Goal: Information Seeking & Learning: Learn about a topic

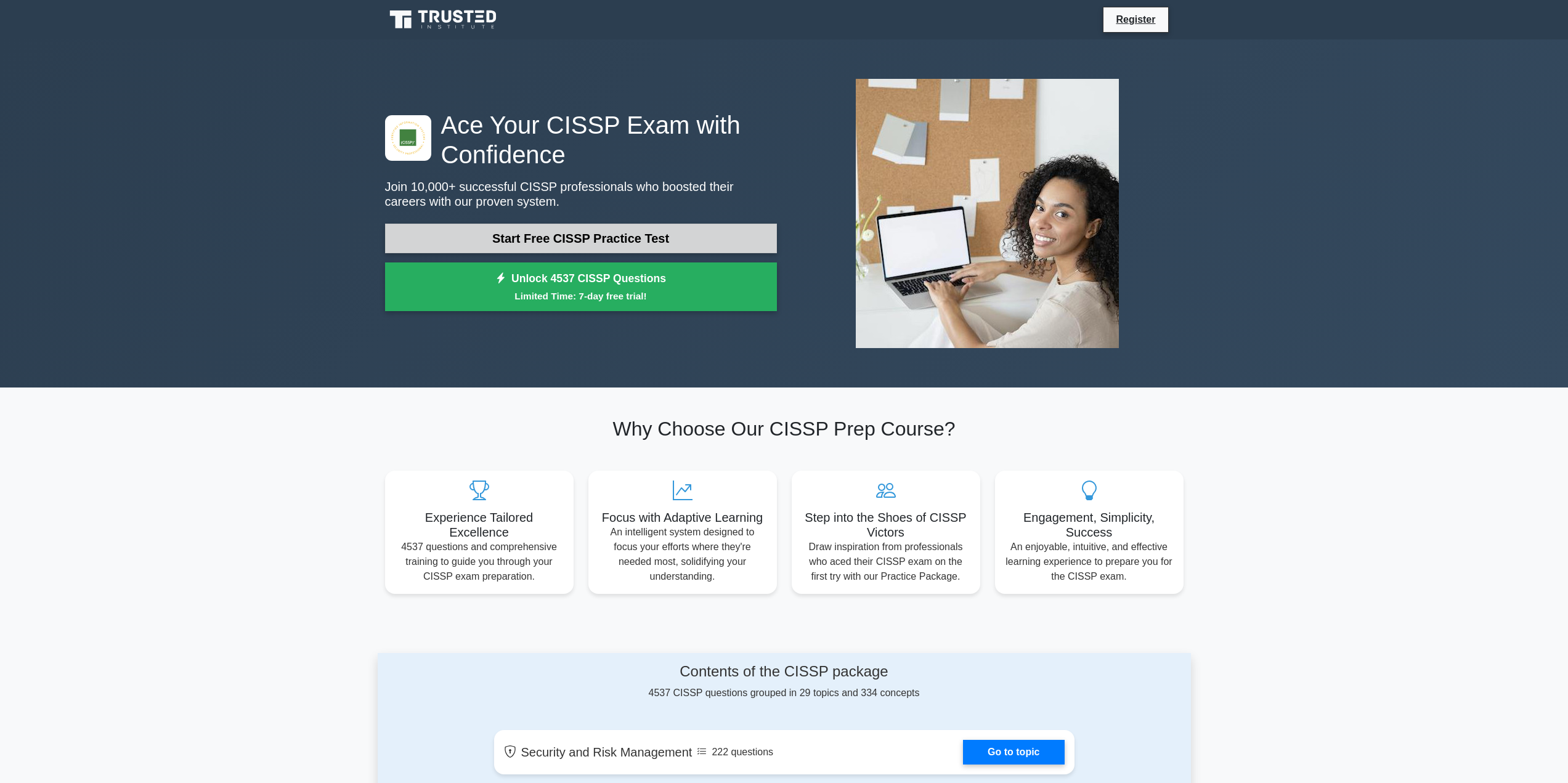
click at [561, 238] on link "Start Free CISSP Practice Test" at bounding box center [581, 238] width 391 height 29
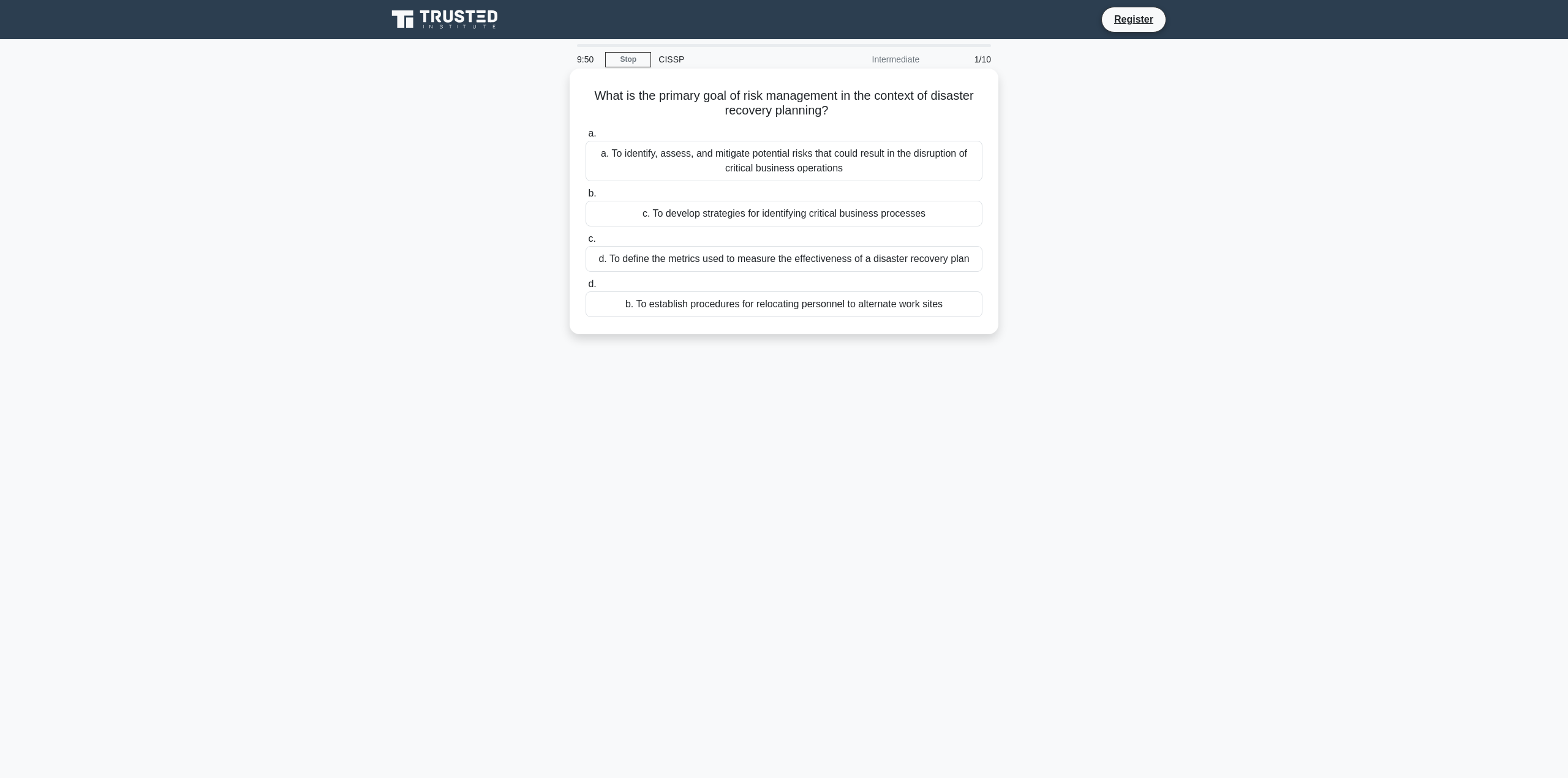
click at [773, 165] on div "a. To identify, assess, and mitigate potential risks that could result in the d…" at bounding box center [784, 161] width 397 height 41
click at [585, 138] on input "a. a. To identify, assess, and mitigate potential risks that could result in th…" at bounding box center [585, 134] width 0 height 8
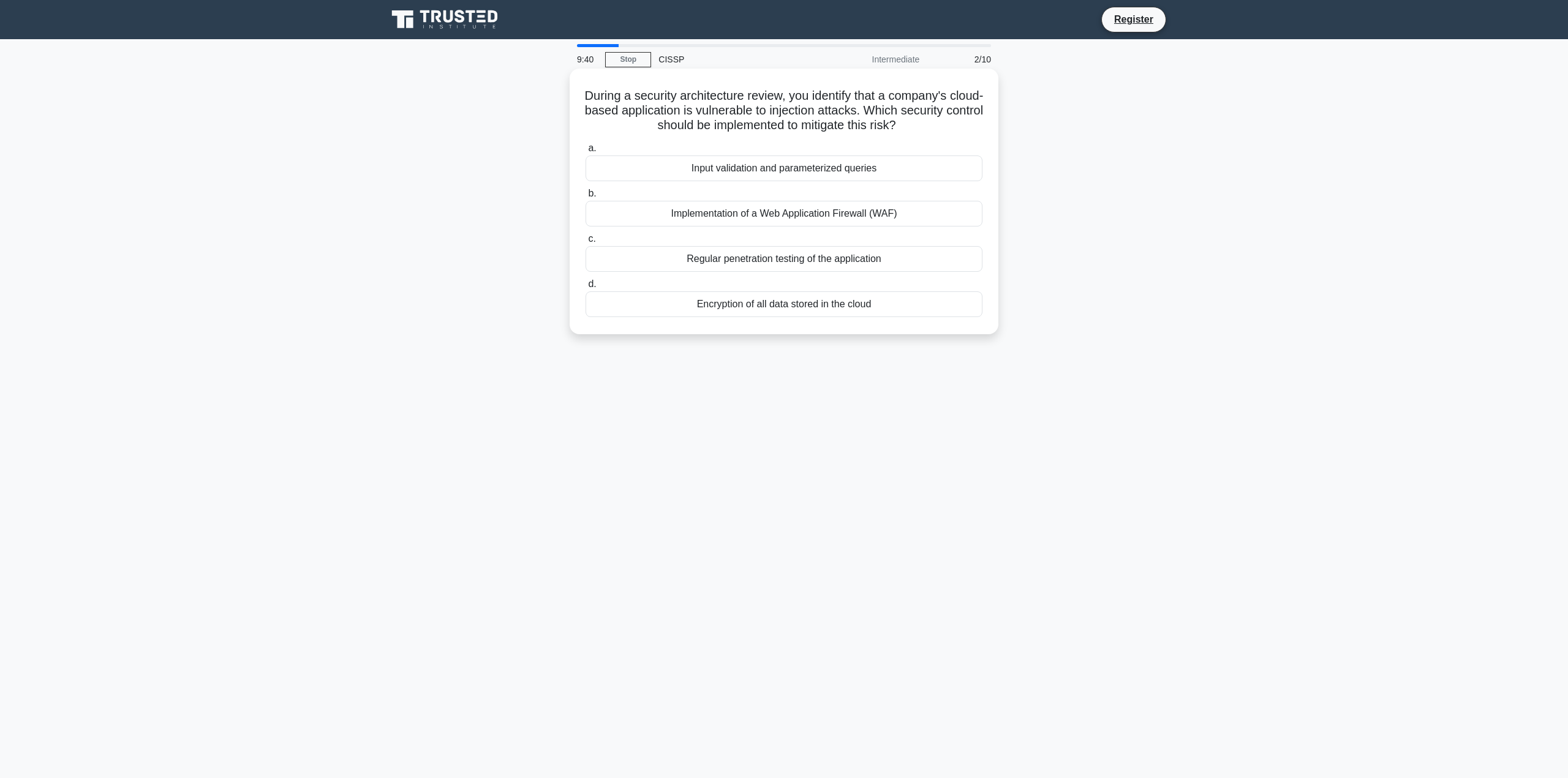
click at [795, 218] on div "Implementation of a Web Application Firewall (WAF)" at bounding box center [784, 213] width 397 height 25
click at [585, 198] on input "b. Implementation of a Web Application Firewall (WAF)" at bounding box center [585, 194] width 0 height 8
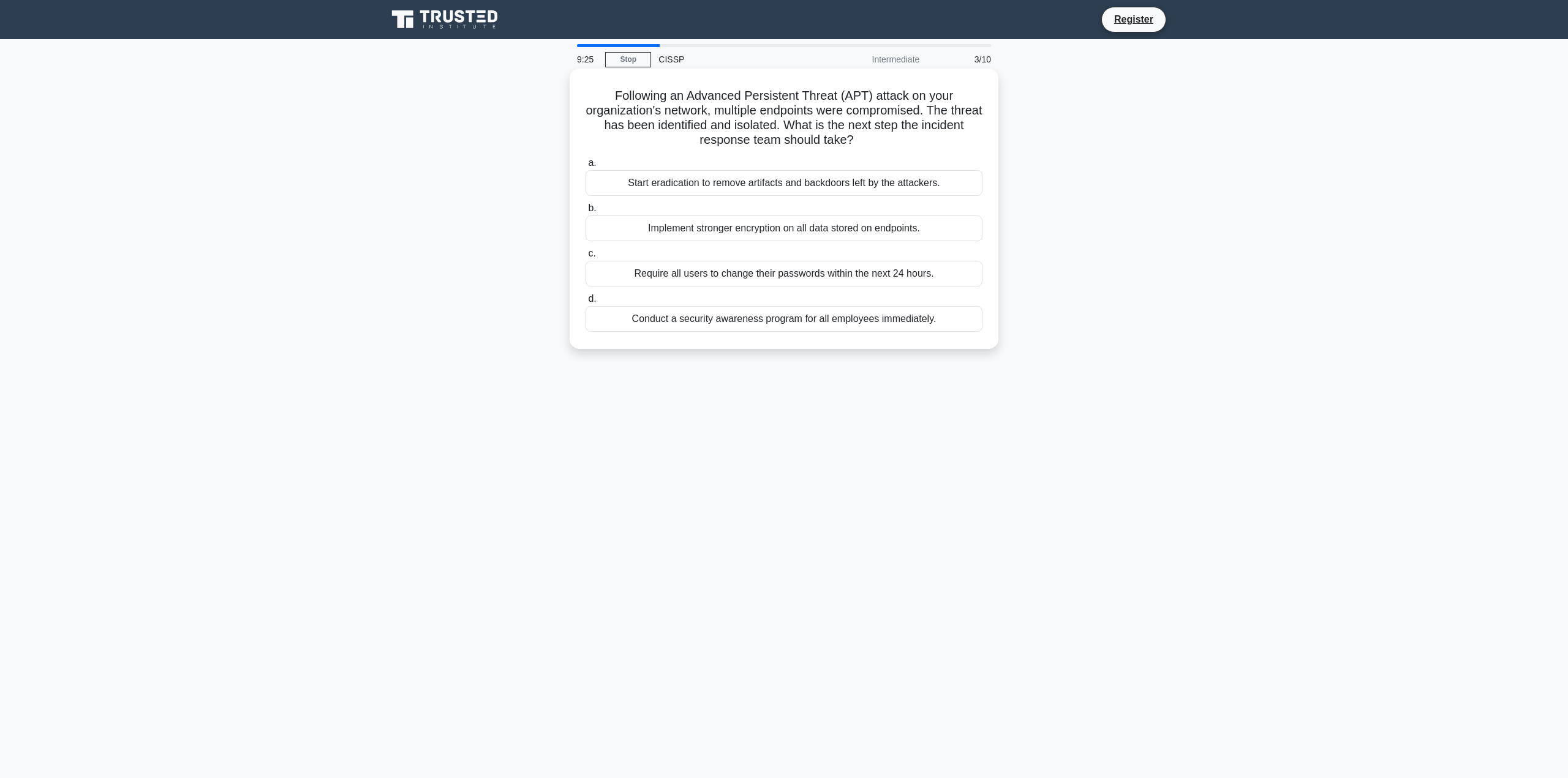
click at [817, 188] on div "Start eradication to remove artifacts and backdoors left by the attackers." at bounding box center [784, 182] width 397 height 25
click at [585, 167] on input "a. Start eradication to remove artifacts and backdoors left by the attackers." at bounding box center [585, 163] width 0 height 8
click at [787, 274] on div "Improve the incident response process by refining communication and coordination" at bounding box center [784, 273] width 397 height 25
click at [585, 258] on input "c. Improve the incident response process by refining communication and coordina…" at bounding box center [585, 254] width 0 height 8
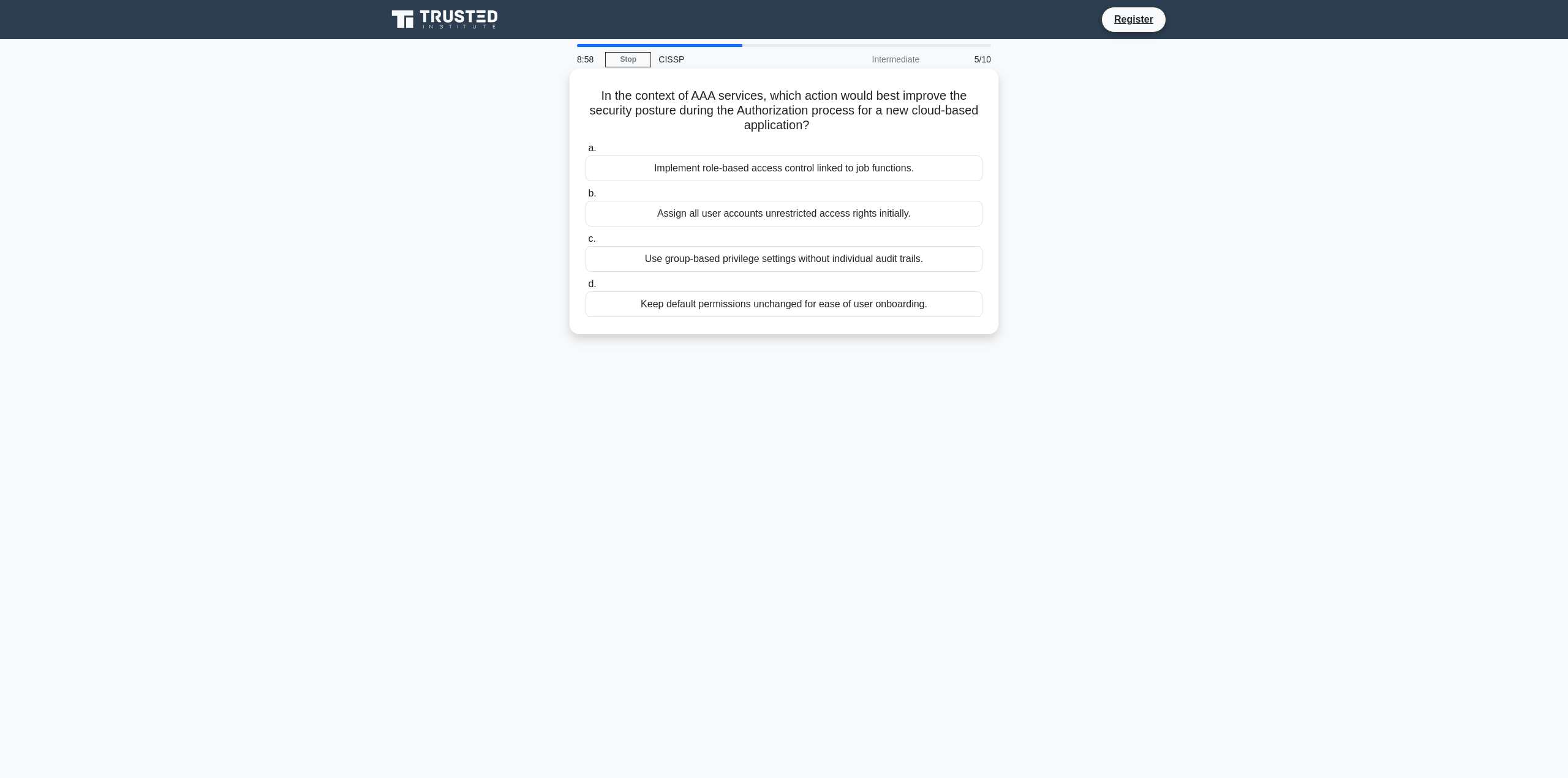
click at [759, 171] on div "Implement role-based access control linked to job functions." at bounding box center [784, 168] width 397 height 25
click at [585, 152] on input "a. Implement role-based access control linked to job functions." at bounding box center [585, 148] width 0 height 8
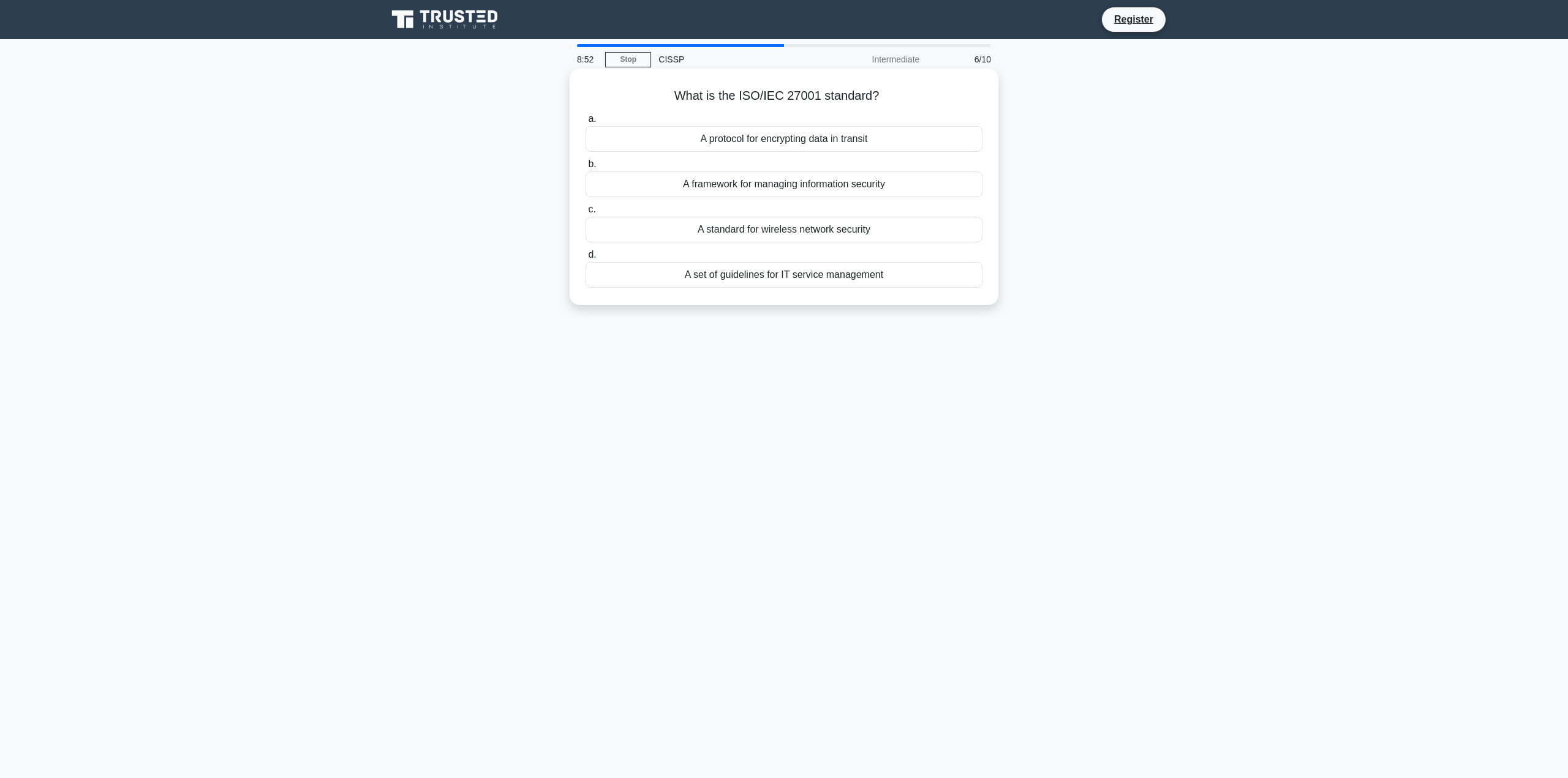
click at [798, 230] on div "A standard for wireless network security" at bounding box center [784, 229] width 397 height 25
click at [585, 214] on input "c. A standard for wireless network security" at bounding box center [585, 210] width 0 height 8
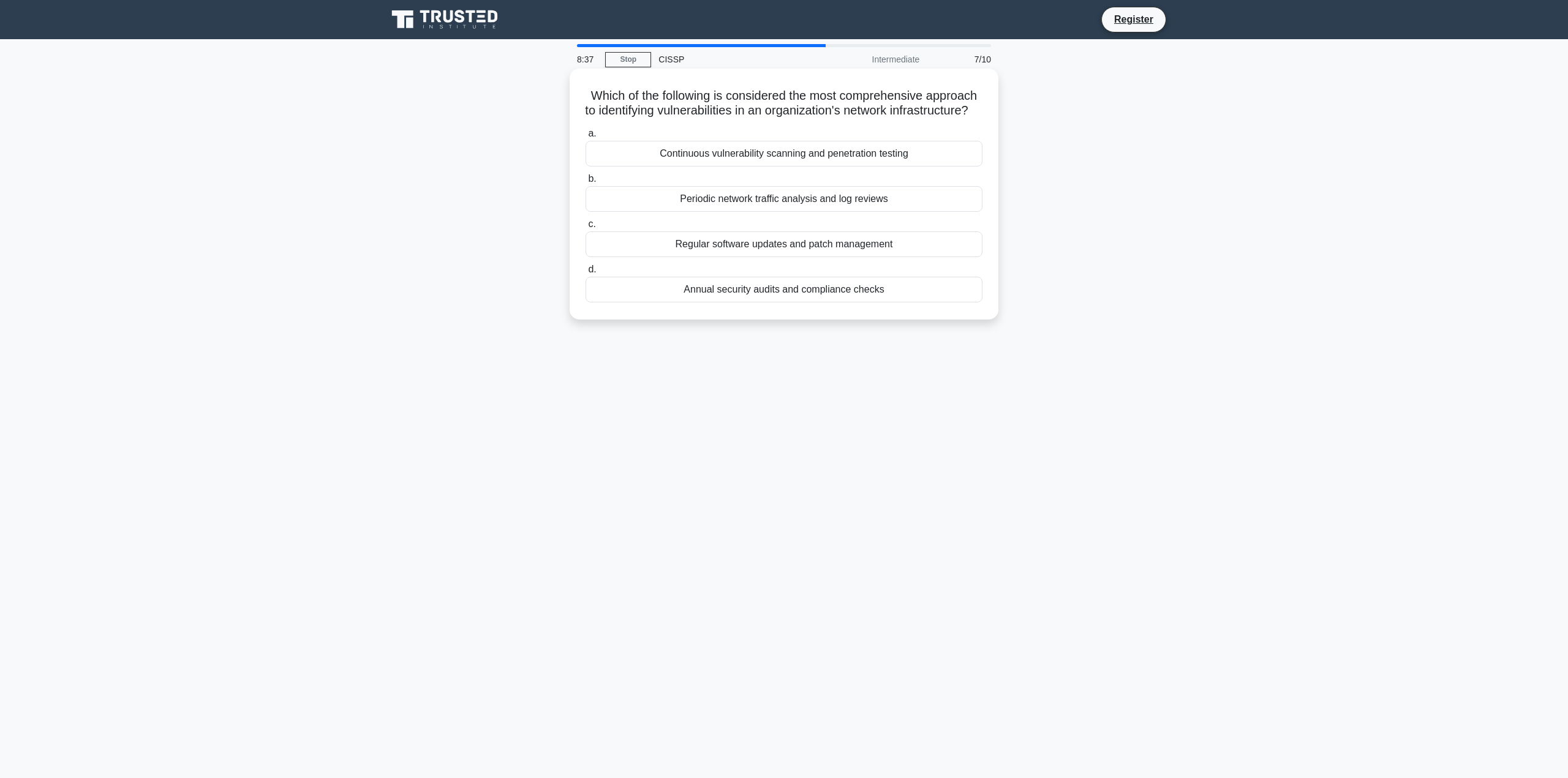
click at [781, 167] on div "Continuous vulnerability scanning and penetration testing" at bounding box center [784, 153] width 397 height 25
click at [585, 138] on input "a. Continuous vulnerability scanning and penetration testing" at bounding box center [585, 134] width 0 height 8
click at [779, 151] on div "Implementation of newer antivirus signatures" at bounding box center [784, 153] width 397 height 25
click at [585, 138] on input "a. Implementation of newer antivirus signatures" at bounding box center [585, 134] width 0 height 8
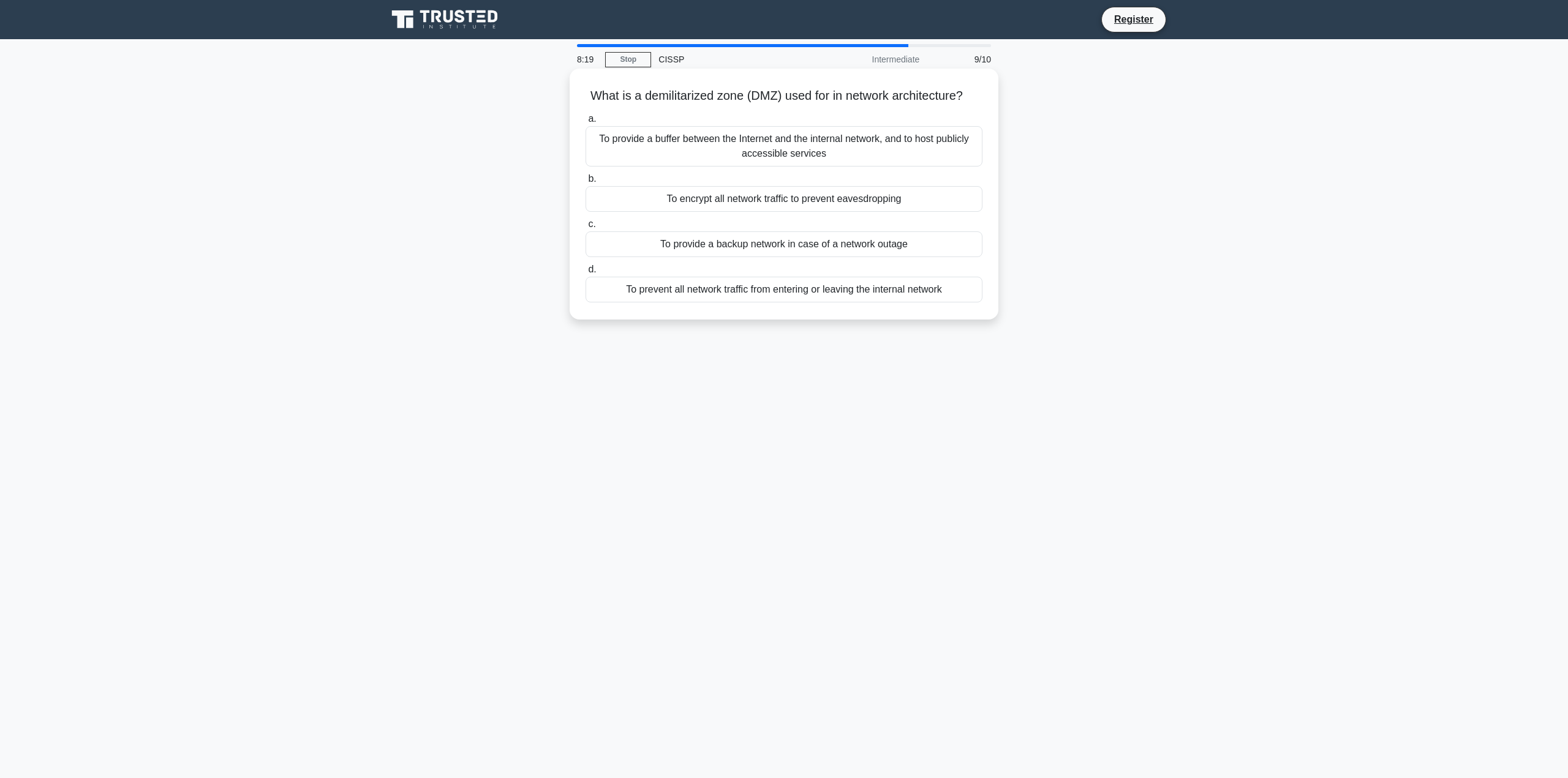
click at [803, 158] on div "To provide a buffer between the Internet and the internal network, and to host …" at bounding box center [784, 146] width 397 height 41
click at [585, 123] on input "a. To provide a buffer between the Internet and the internal network, and to ho…" at bounding box center [585, 119] width 0 height 8
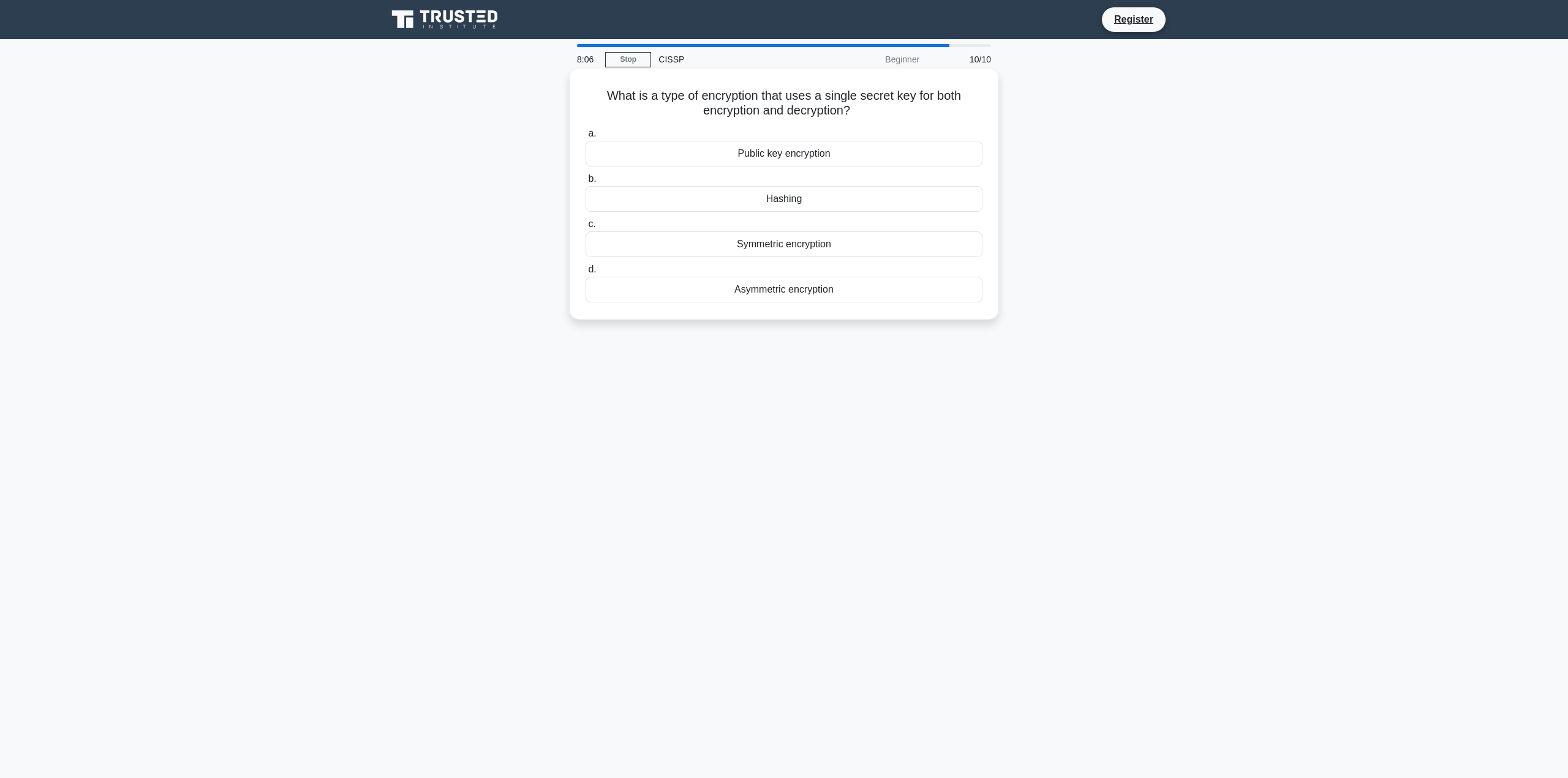
click at [811, 246] on div "Symmetric encryption" at bounding box center [784, 244] width 397 height 25
click at [585, 228] on input "c. Symmetric encryption" at bounding box center [585, 224] width 0 height 8
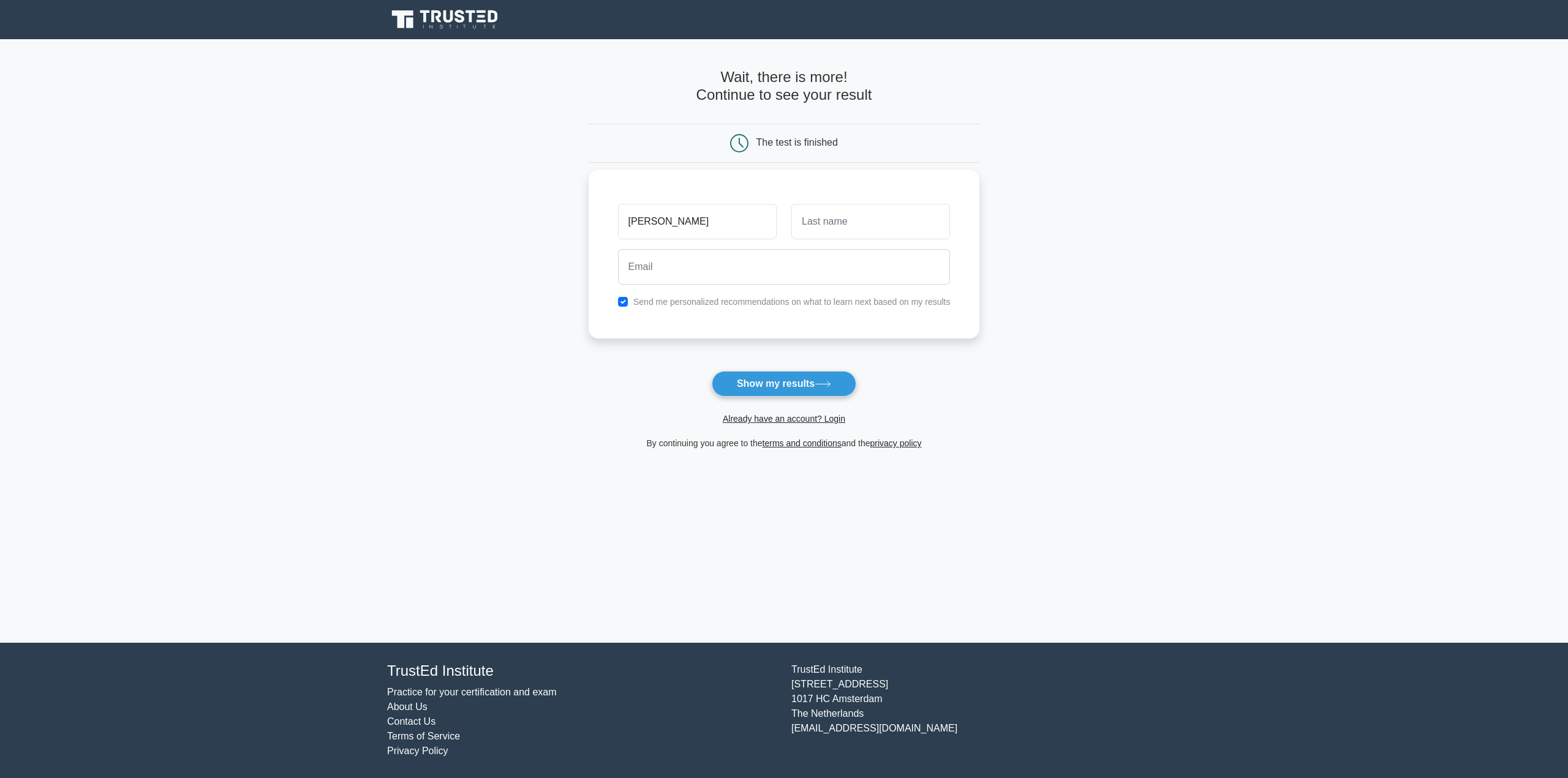
type input "jason"
type input "sohm"
type input "jason.sohm@gmail.com"
click at [624, 302] on input "checkbox" at bounding box center [622, 301] width 10 height 10
checkbox input "false"
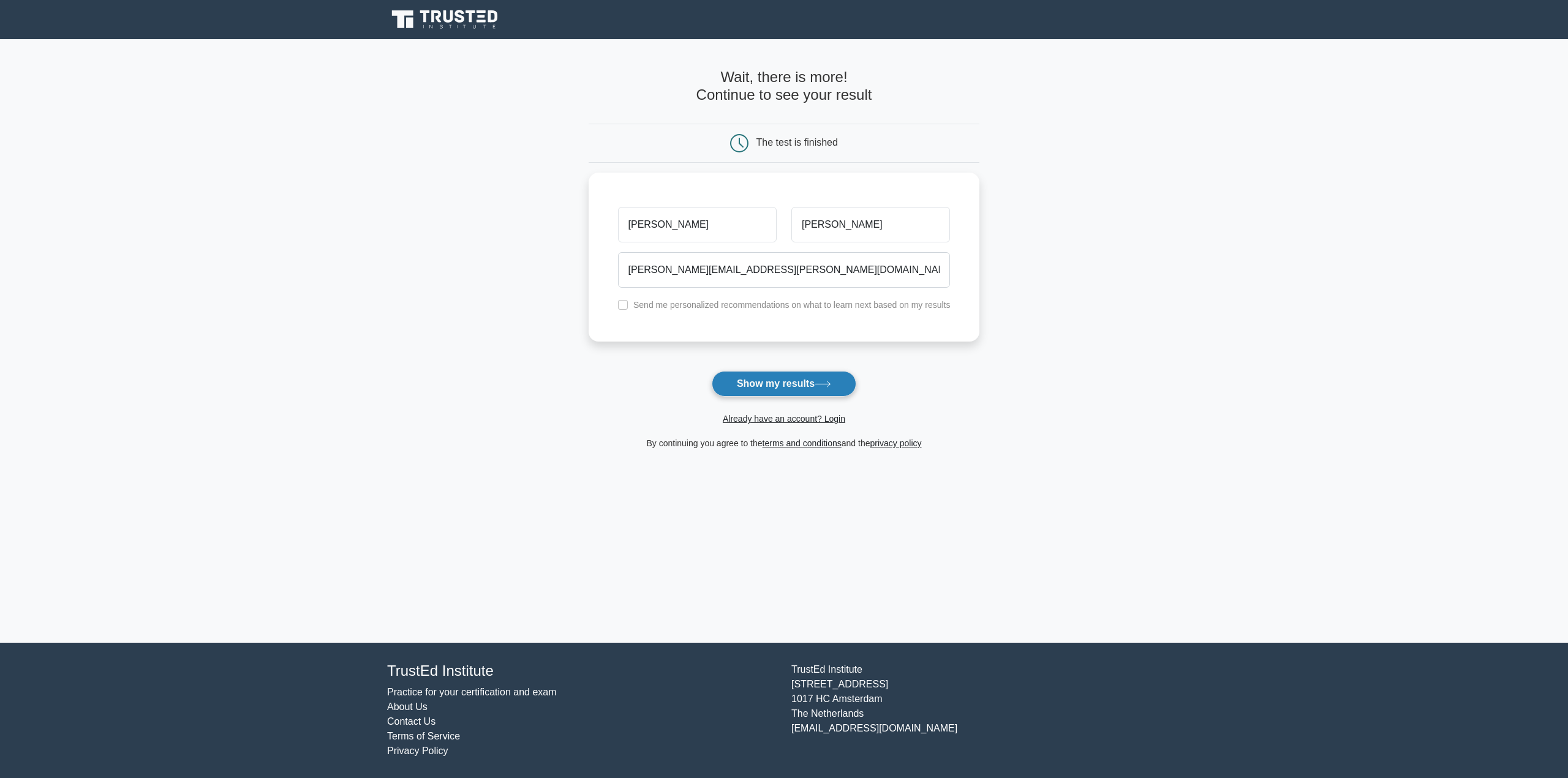
click at [813, 381] on button "Show my results" at bounding box center [784, 384] width 145 height 25
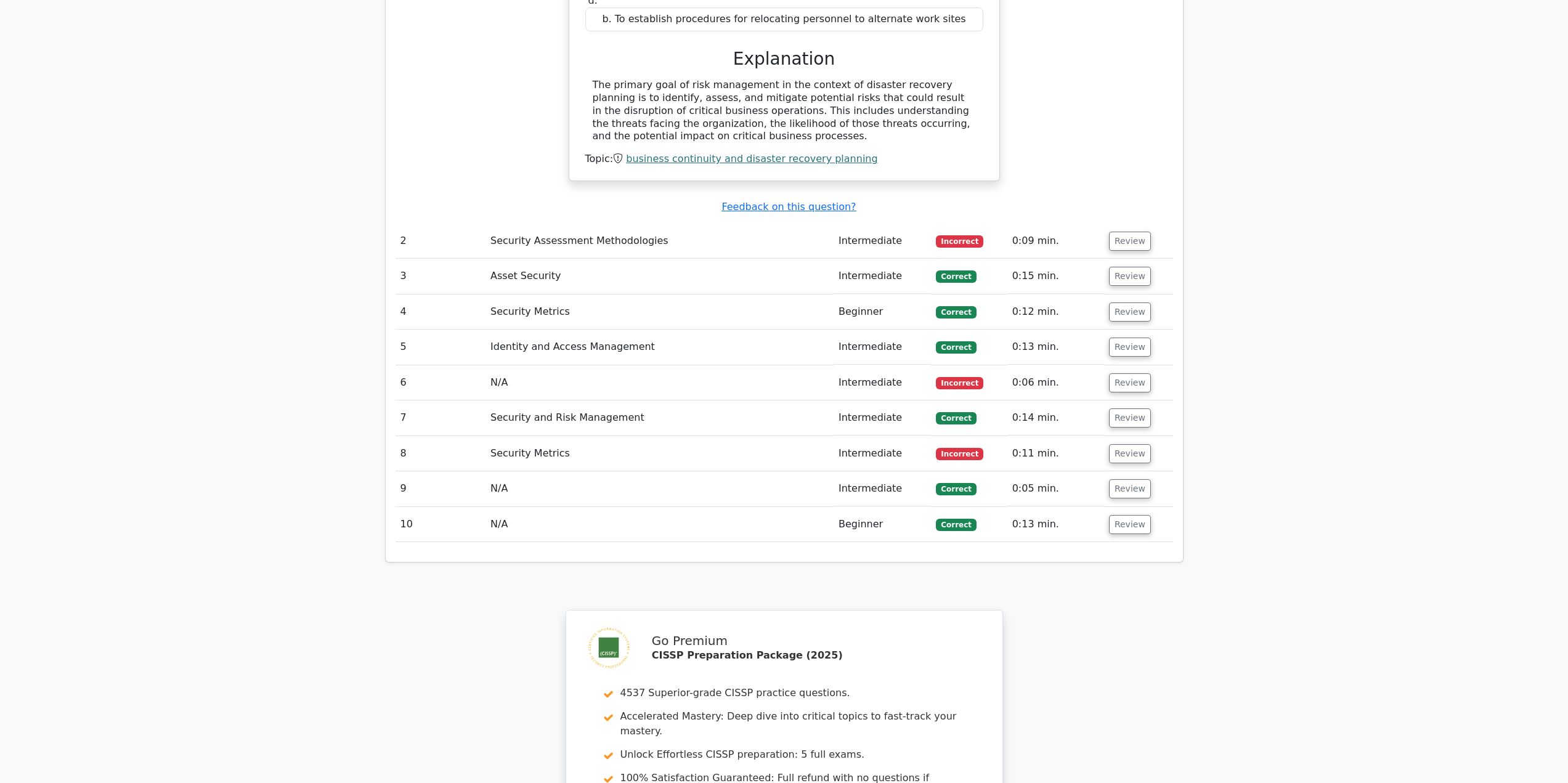
scroll to position [1356, 0]
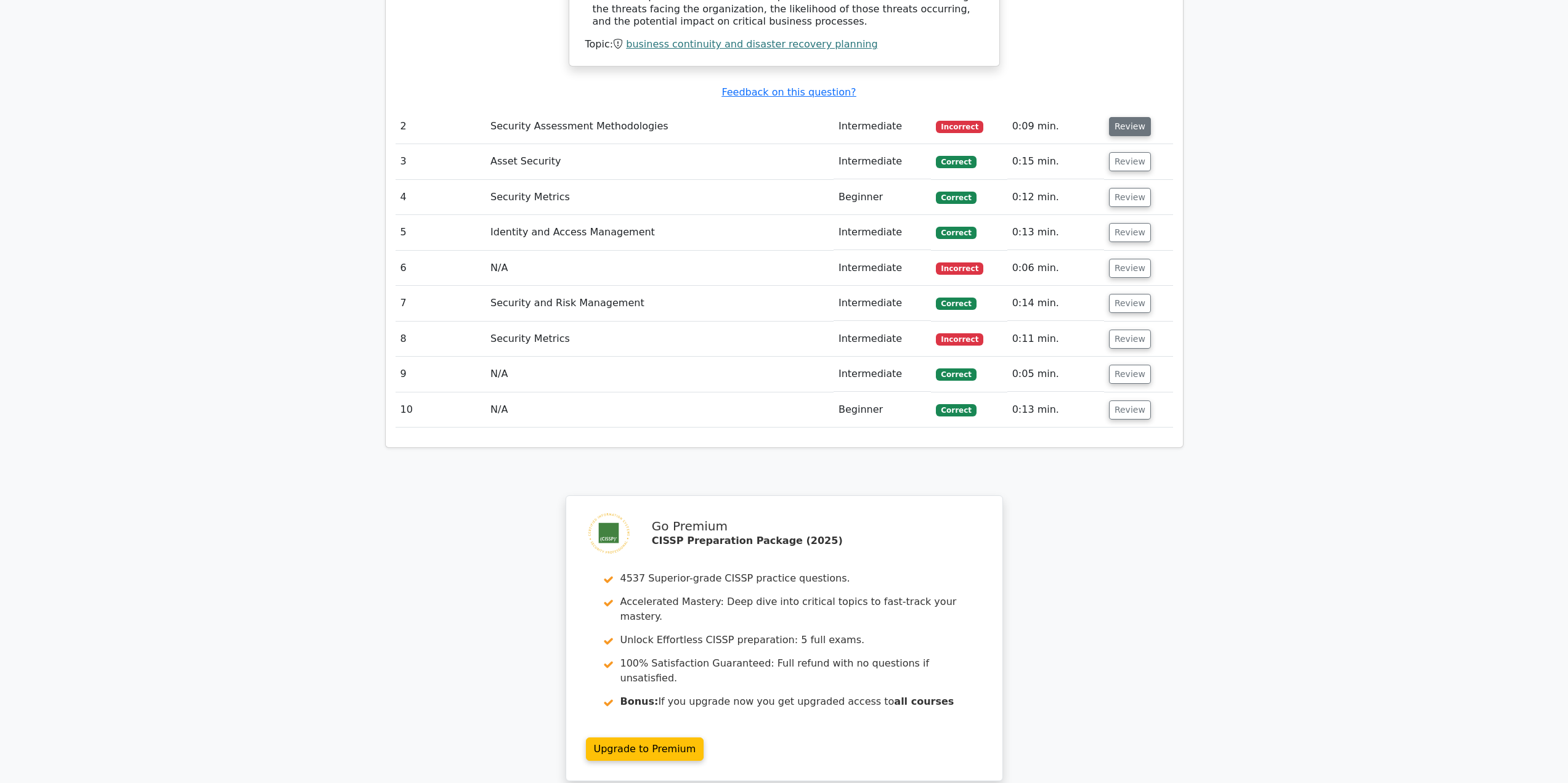
click at [1121, 117] on button "Review" at bounding box center [1129, 126] width 42 height 19
